Goal: Task Accomplishment & Management: Manage account settings

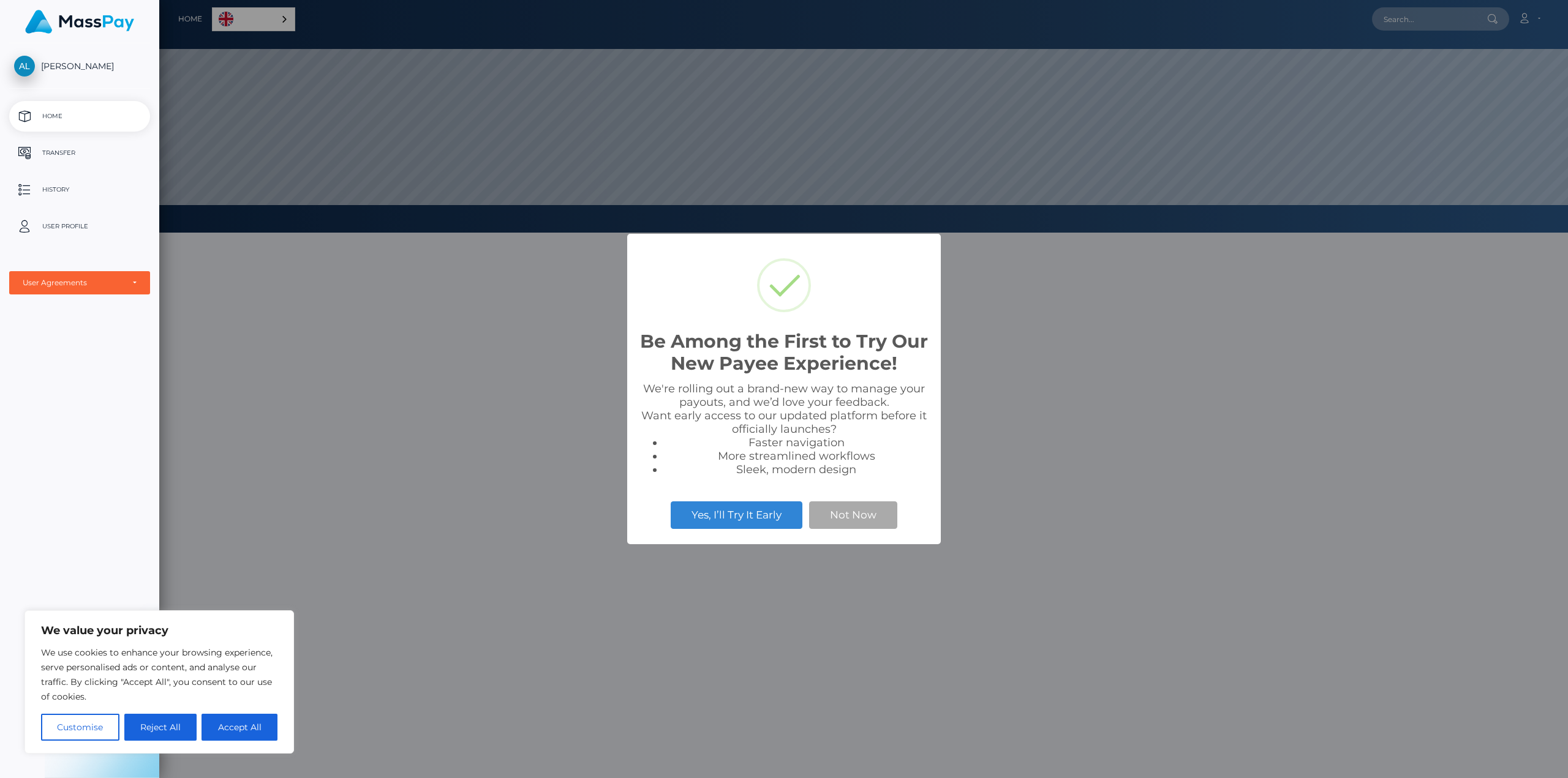
scroll to position [232, 1409]
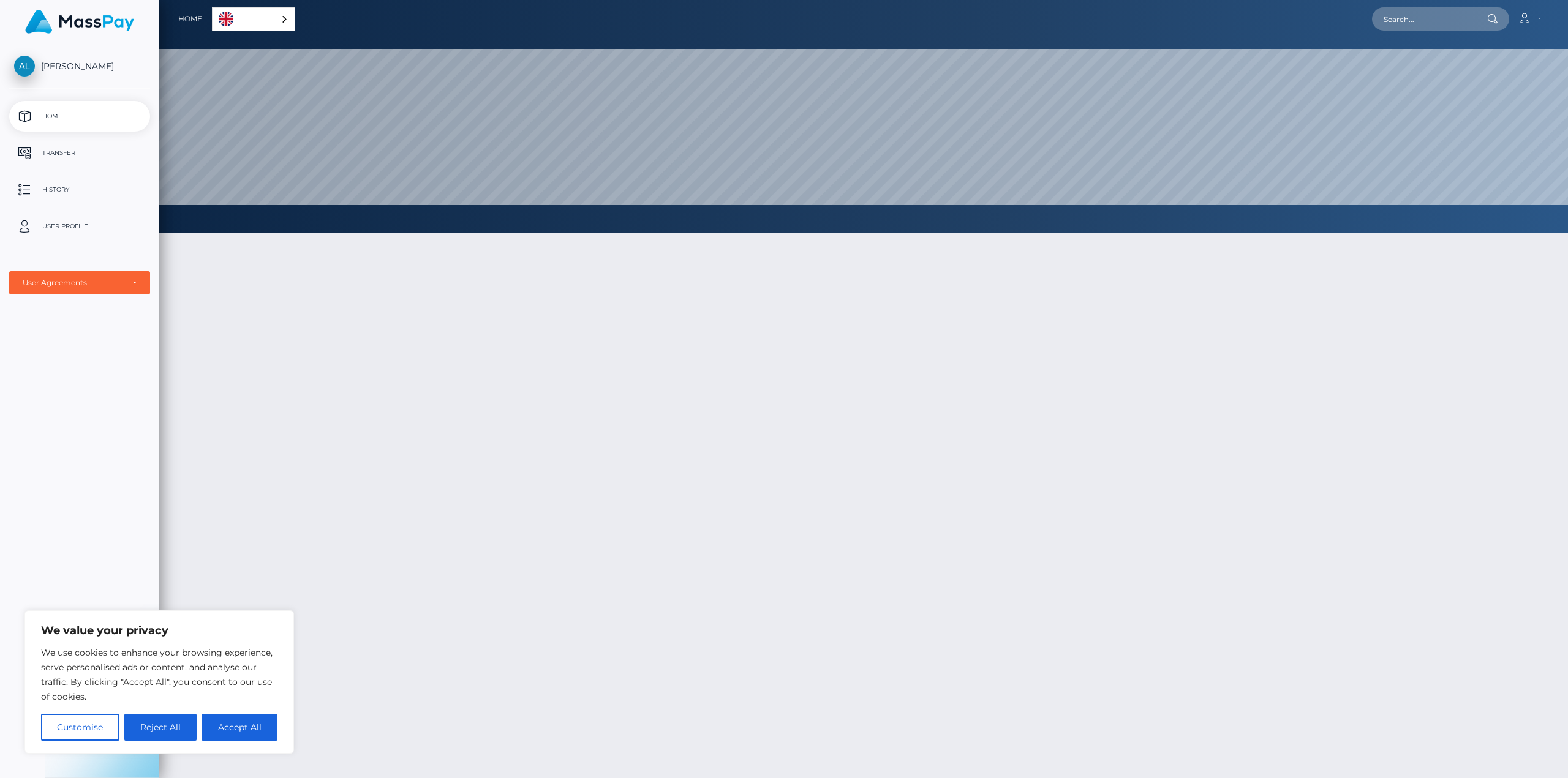
click at [267, 18] on link "English" at bounding box center [253, 19] width 82 height 23
click at [253, 92] on link "Português ([GEOGRAPHIC_DATA])" at bounding box center [287, 88] width 150 height 23
click at [269, 24] on link "Português ([GEOGRAPHIC_DATA])" at bounding box center [297, 19] width 166 height 23
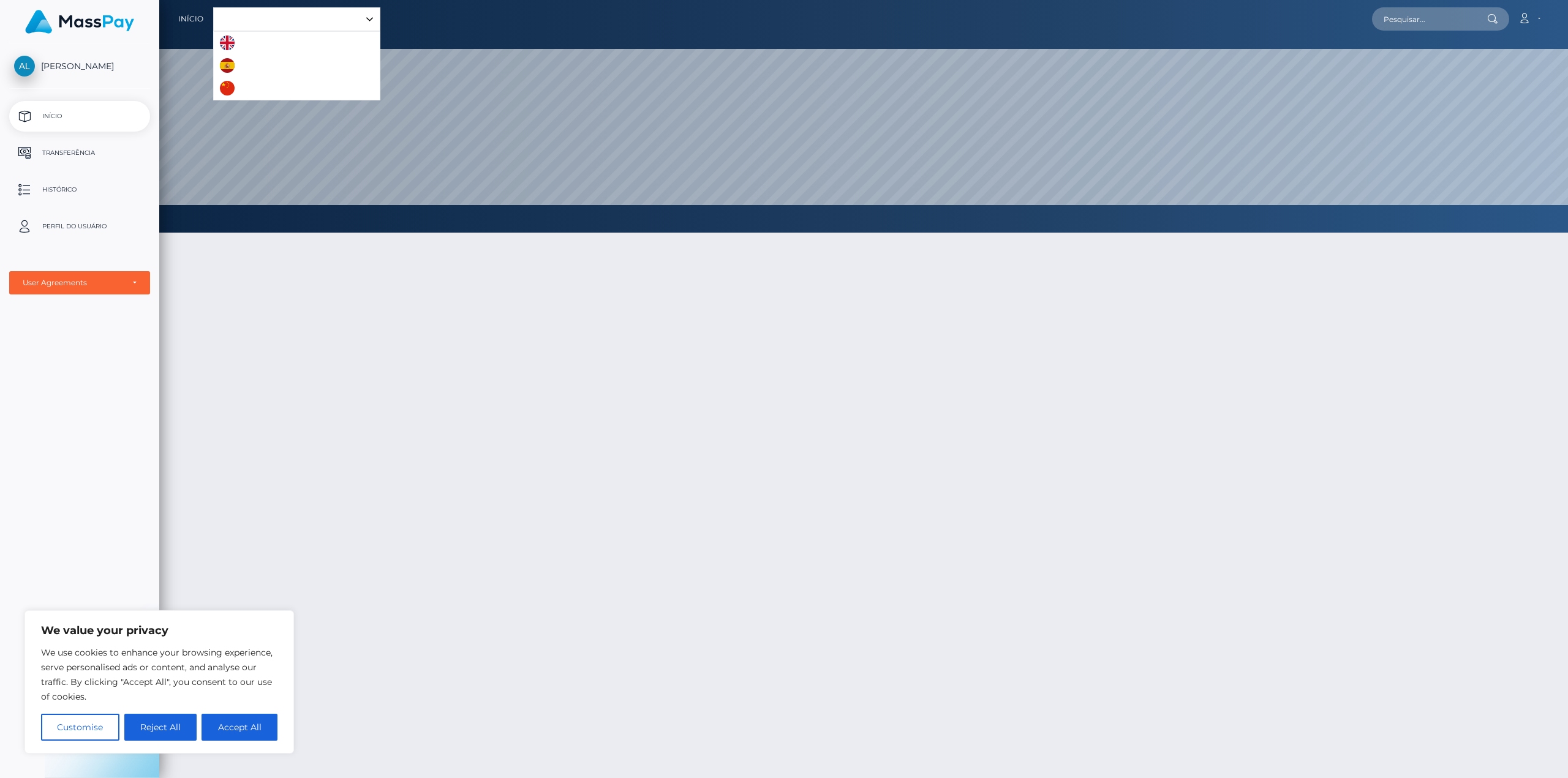
click at [240, 46] on link "English" at bounding box center [247, 43] width 67 height 23
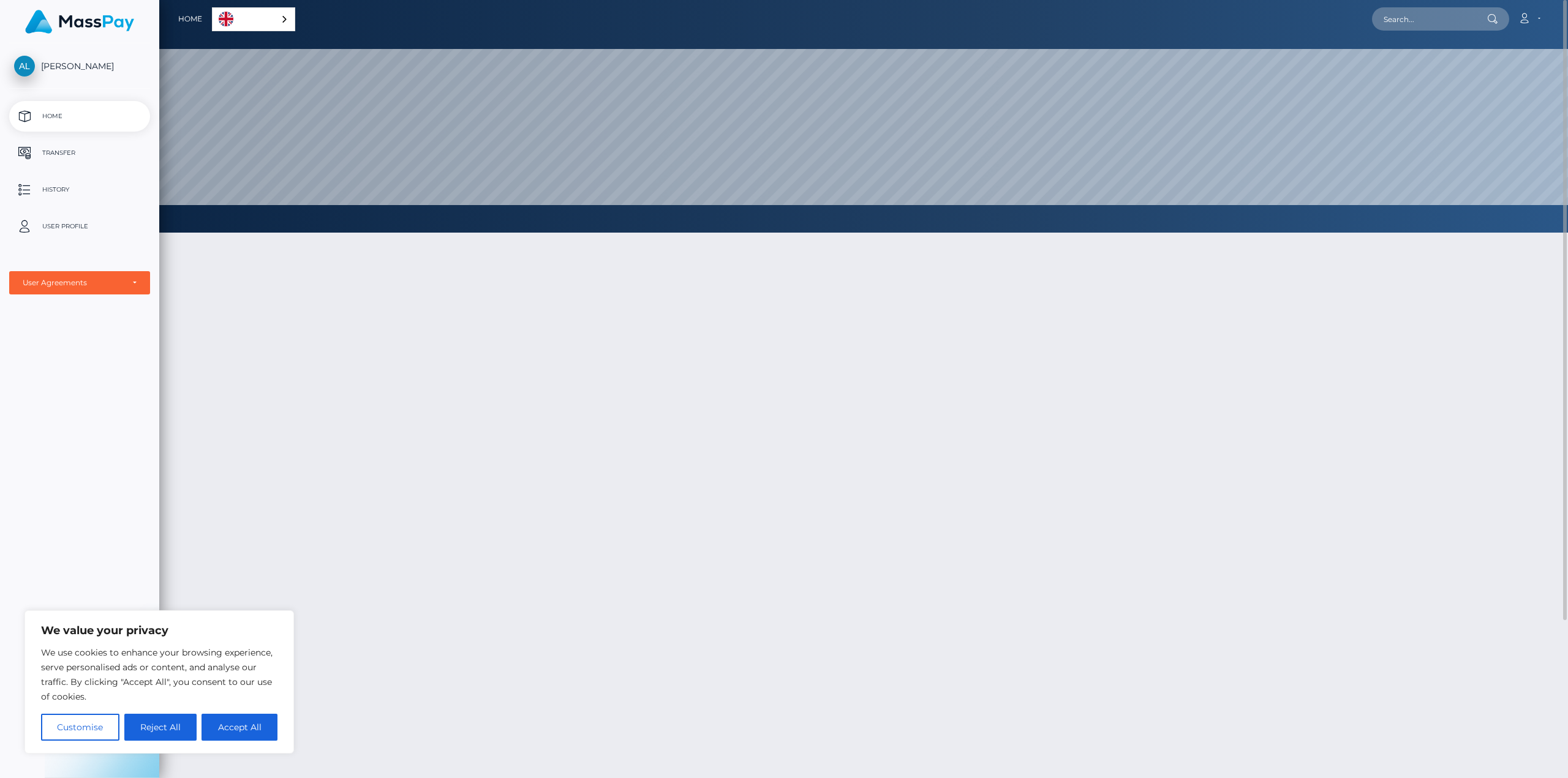
click at [227, 726] on button "Accept All" at bounding box center [239, 727] width 76 height 27
checkbox input "true"
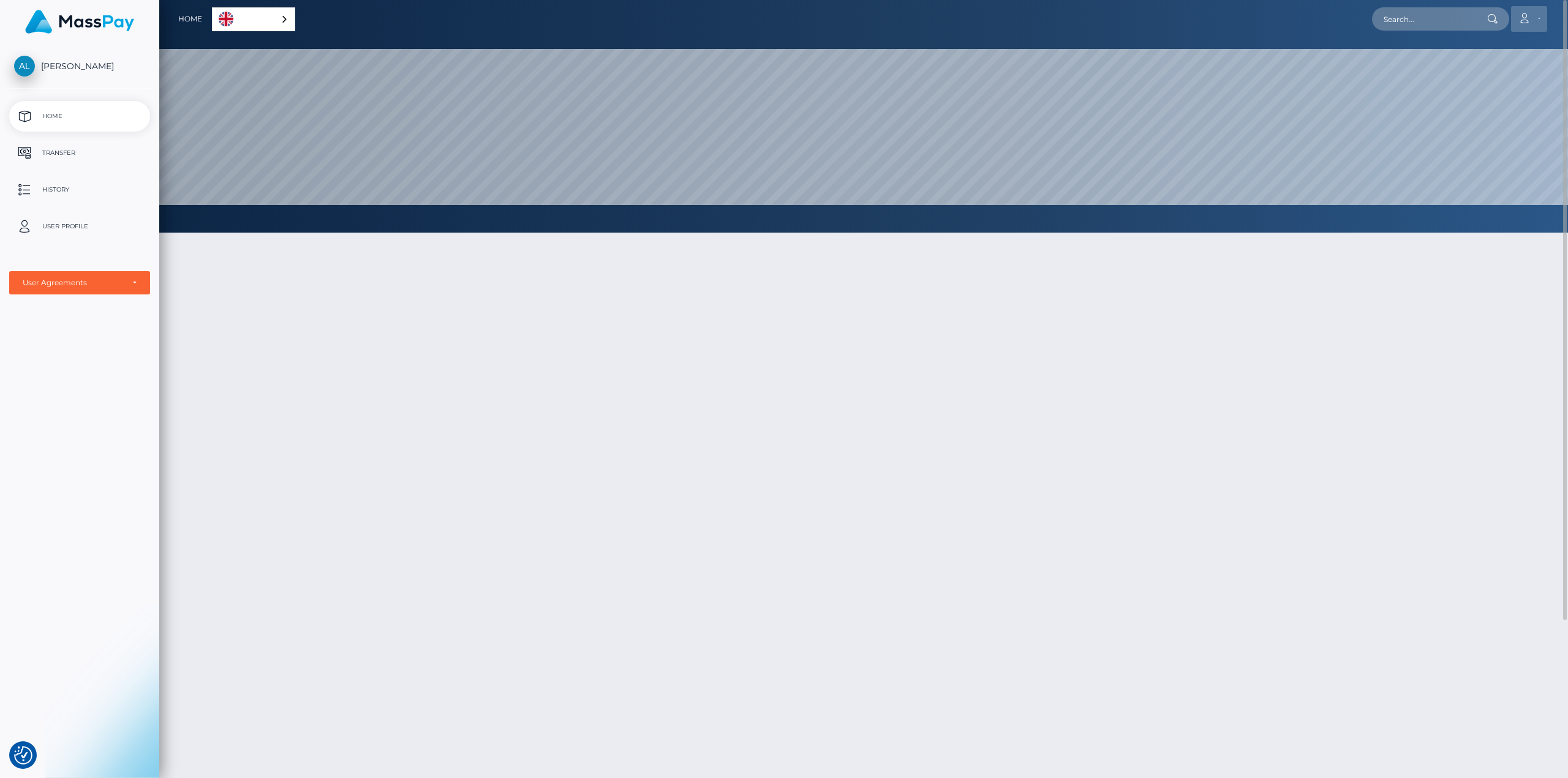
click at [1534, 13] on link "Account" at bounding box center [1529, 19] width 36 height 26
click at [1497, 49] on link "Edit Profile" at bounding box center [1499, 52] width 98 height 23
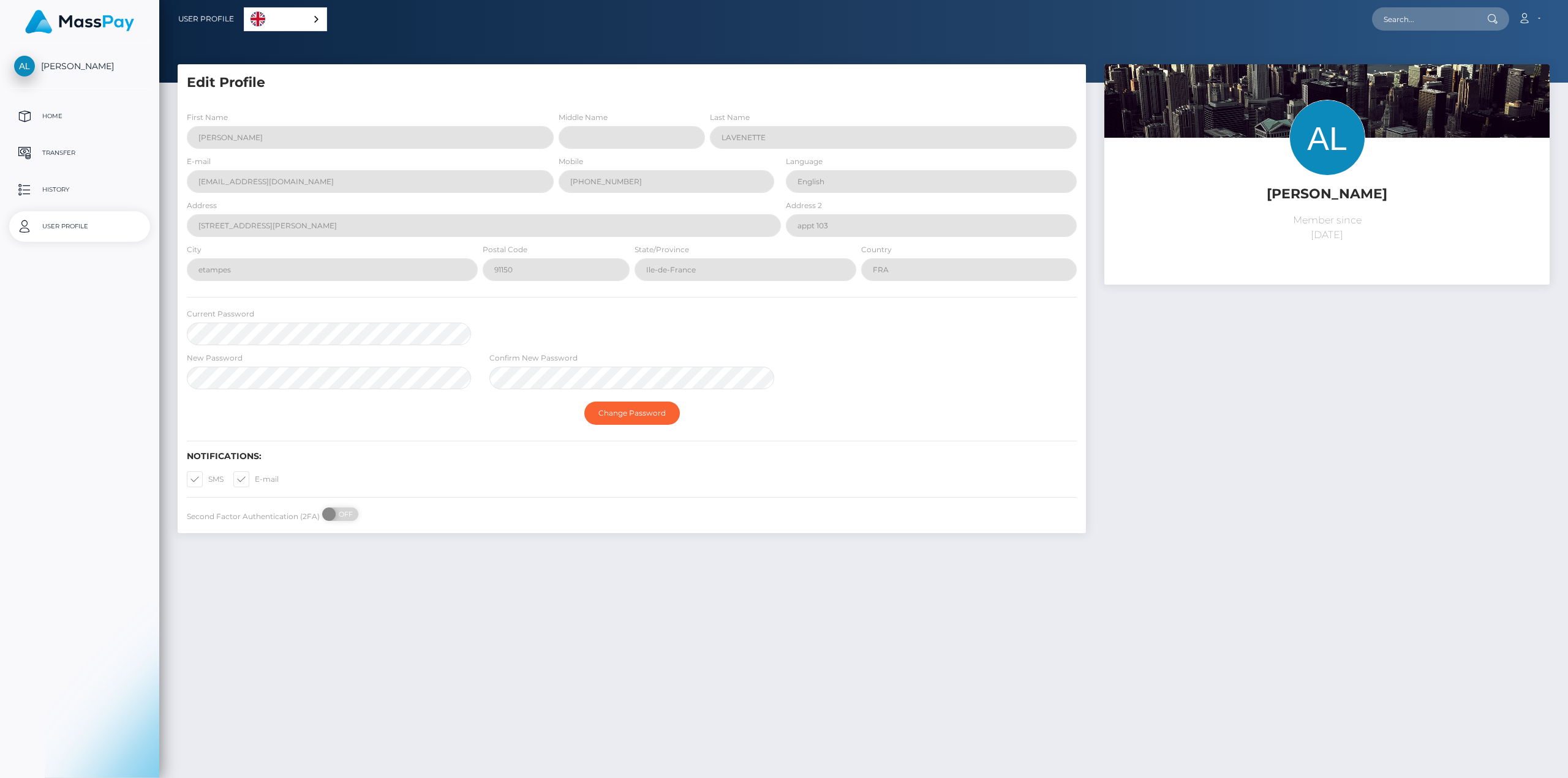
select select
